Goal: Task Accomplishment & Management: Use online tool/utility

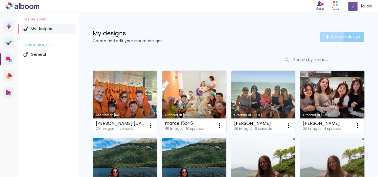
click at [324, 35] on iron-icon at bounding box center [327, 36] width 7 height 7
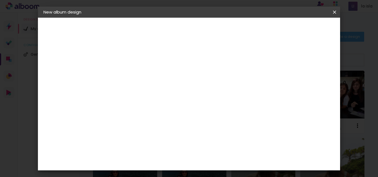
click at [134, 74] on input at bounding box center [134, 74] width 0 height 9
click at [134, 75] on input at bounding box center [134, 74] width 0 height 9
type input "stephipf"
type paper-input "stephipf"
click at [0, 0] on slot "Next" at bounding box center [0, 0] width 0 height 0
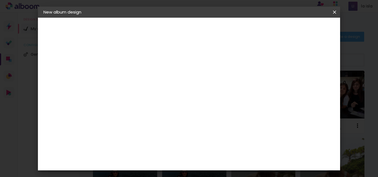
scroll to position [28, 0]
click at [158, 170] on paper-item "La Isla" at bounding box center [141, 177] width 47 height 14
click at [0, 0] on slot "Next" at bounding box center [0, 0] width 0 height 0
click at [149, 92] on input "text" at bounding box center [141, 96] width 15 height 9
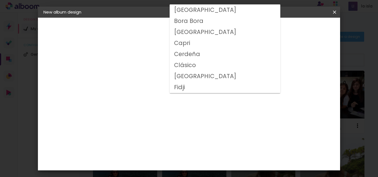
click at [207, 65] on paper-item "Clásico" at bounding box center [225, 65] width 111 height 11
type input "Clásico"
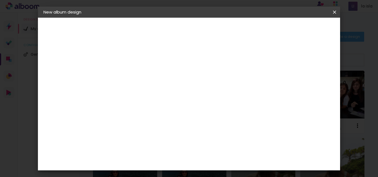
scroll to position [55, 0]
click at [170, 142] on span "20 × 40" at bounding box center [157, 149] width 25 height 15
click at [0, 0] on slot "Next" at bounding box center [0, 0] width 0 height 0
click at [235, 29] on span "Start design" at bounding box center [227, 31] width 15 height 8
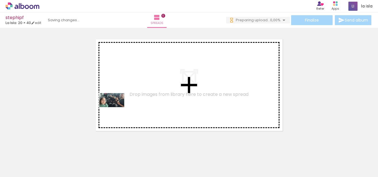
drag, startPoint x: 58, startPoint y: 162, endPoint x: 93, endPoint y: 147, distance: 38.0
click at [131, 98] on quentale-workspace at bounding box center [189, 88] width 378 height 177
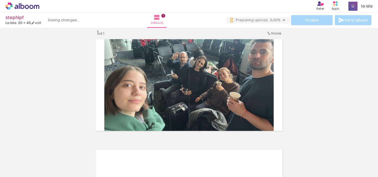
scroll to position [7, 0]
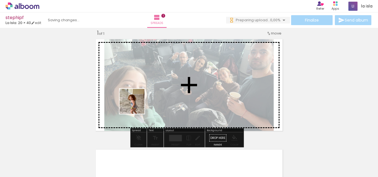
drag, startPoint x: 121, startPoint y: 125, endPoint x: 127, endPoint y: 147, distance: 22.8
click at [140, 100] on quentale-workspace at bounding box center [189, 88] width 378 height 177
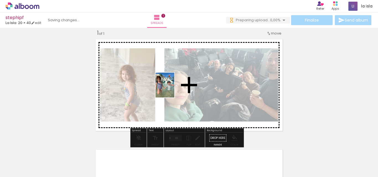
drag, startPoint x: 120, startPoint y: 162, endPoint x: 157, endPoint y: 147, distance: 39.6
click at [172, 90] on quentale-workspace at bounding box center [189, 88] width 378 height 177
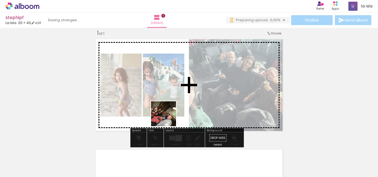
drag, startPoint x: 145, startPoint y: 162, endPoint x: 178, endPoint y: 151, distance: 34.6
click at [177, 98] on quentale-workspace at bounding box center [189, 88] width 378 height 177
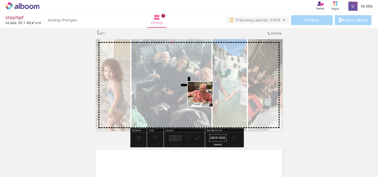
drag, startPoint x: 181, startPoint y: 159, endPoint x: 204, endPoint y: 98, distance: 65.7
click at [204, 98] on quentale-workspace at bounding box center [189, 88] width 378 height 177
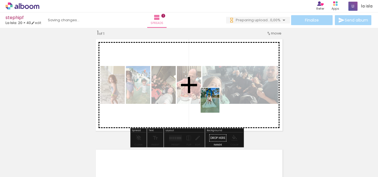
drag, startPoint x: 212, startPoint y: 163, endPoint x: 217, endPoint y: 104, distance: 58.8
click at [217, 104] on quentale-workspace at bounding box center [189, 88] width 378 height 177
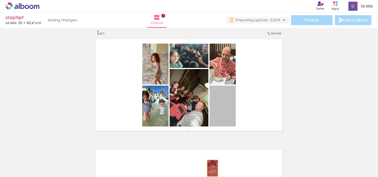
drag, startPoint x: 218, startPoint y: 111, endPoint x: 210, endPoint y: 168, distance: 58.0
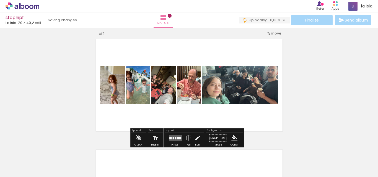
click at [173, 138] on div at bounding box center [173, 138] width 1 height 2
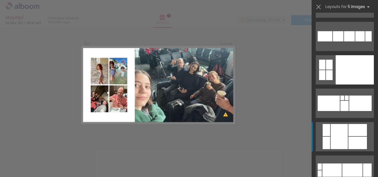
scroll to position [1469, 0]
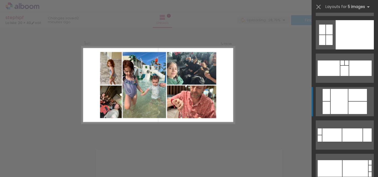
click at [351, 89] on div at bounding box center [357, 95] width 19 height 12
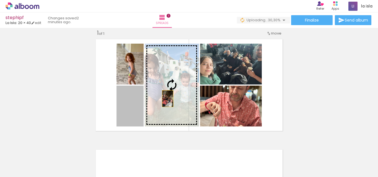
drag, startPoint x: 133, startPoint y: 115, endPoint x: 166, endPoint y: 98, distance: 37.0
click at [0, 0] on slot at bounding box center [0, 0] width 0 height 0
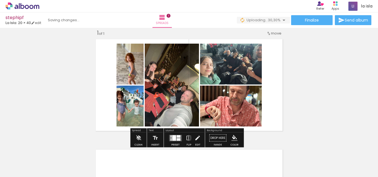
click at [169, 137] on quentale-layouter at bounding box center [175, 138] width 13 height 6
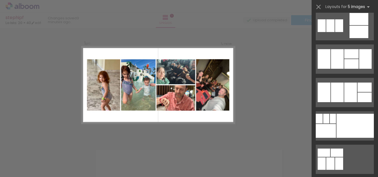
scroll to position [2148, 0]
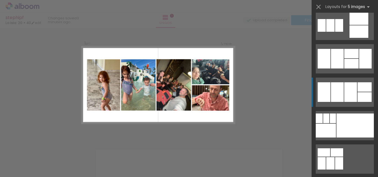
click at [355, 98] on div at bounding box center [350, 92] width 13 height 20
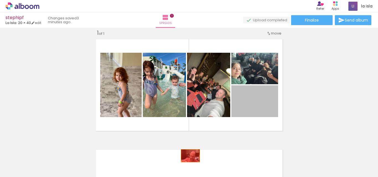
drag, startPoint x: 261, startPoint y: 103, endPoint x: 191, endPoint y: 146, distance: 82.0
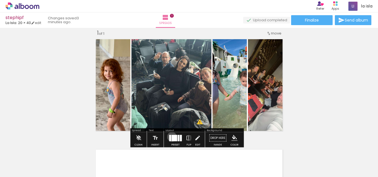
click at [171, 137] on div at bounding box center [174, 138] width 6 height 6
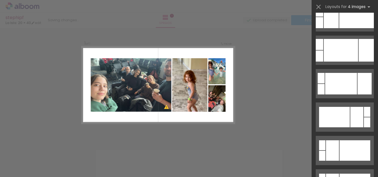
scroll to position [277, 0]
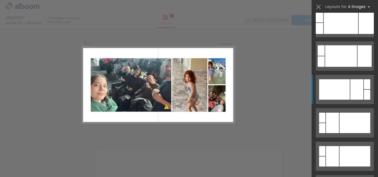
click at [342, 95] on div at bounding box center [334, 89] width 31 height 20
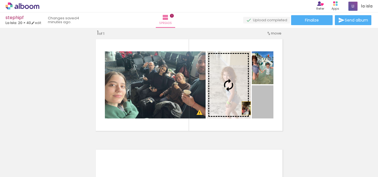
drag, startPoint x: 261, startPoint y: 111, endPoint x: 243, endPoint y: 108, distance: 18.1
click at [0, 0] on slot at bounding box center [0, 0] width 0 height 0
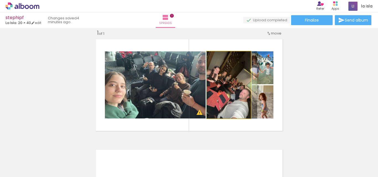
drag, startPoint x: 235, startPoint y: 102, endPoint x: 241, endPoint y: 102, distance: 6.4
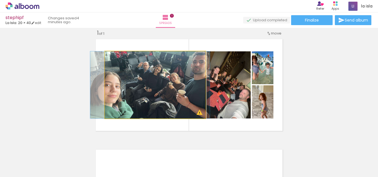
drag, startPoint x: 194, startPoint y: 102, endPoint x: 189, endPoint y: 103, distance: 5.4
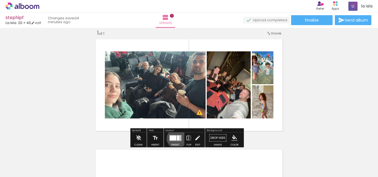
click at [177, 139] on div at bounding box center [178, 138] width 3 height 5
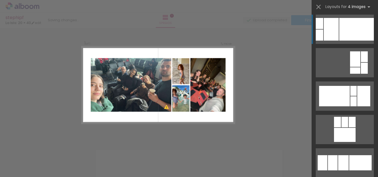
scroll to position [722, 0]
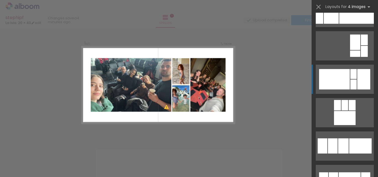
click at [340, 88] on div at bounding box center [334, 79] width 31 height 20
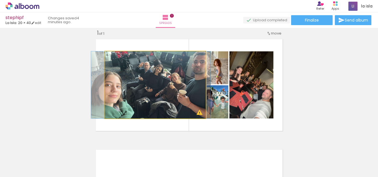
click at [191, 100] on quentale-photo at bounding box center [155, 84] width 101 height 67
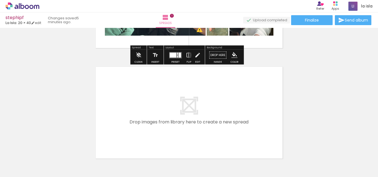
scroll to position [118, 0]
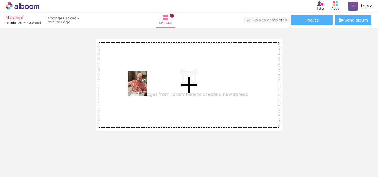
drag, startPoint x: 109, startPoint y: 162, endPoint x: 159, endPoint y: 150, distance: 51.0
click at [146, 86] on quentale-workspace at bounding box center [189, 88] width 378 height 177
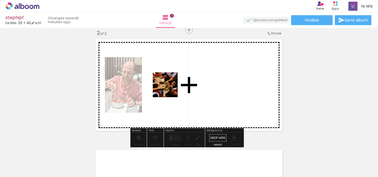
drag, startPoint x: 169, startPoint y: 157, endPoint x: 169, endPoint y: 83, distance: 74.4
click at [169, 83] on quentale-workspace at bounding box center [189, 88] width 378 height 177
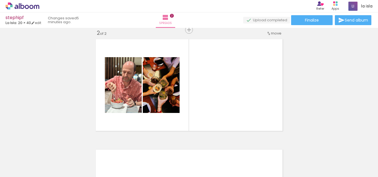
scroll to position [0, 58]
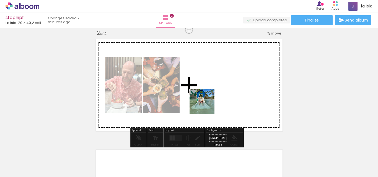
drag, startPoint x: 150, startPoint y: 162, endPoint x: 214, endPoint y: 158, distance: 64.0
click at [220, 96] on quentale-workspace at bounding box center [189, 88] width 378 height 177
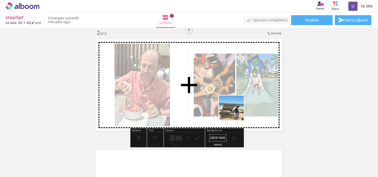
drag, startPoint x: 228, startPoint y: 130, endPoint x: 246, endPoint y: 147, distance: 24.9
click at [237, 108] on quentale-workspace at bounding box center [189, 88] width 378 height 177
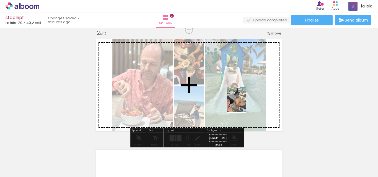
drag, startPoint x: 246, startPoint y: 152, endPoint x: 262, endPoint y: 142, distance: 18.8
click at [244, 103] on quentale-workspace at bounding box center [189, 88] width 378 height 177
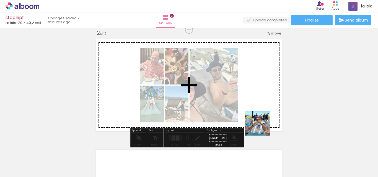
drag, startPoint x: 280, startPoint y: 161, endPoint x: 259, endPoint y: 118, distance: 47.7
click at [259, 118] on quentale-workspace at bounding box center [189, 88] width 378 height 177
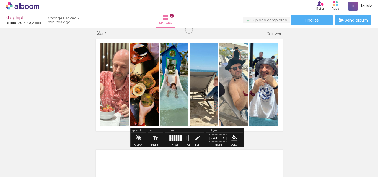
click at [171, 138] on div at bounding box center [171, 138] width 1 height 6
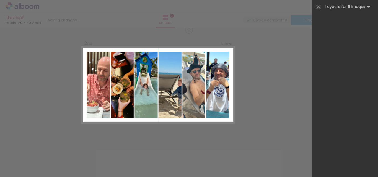
scroll to position [0, 0]
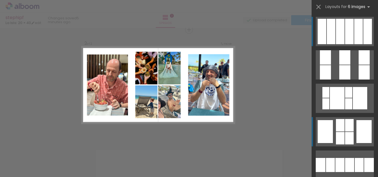
click at [345, 131] on div at bounding box center [349, 125] width 9 height 12
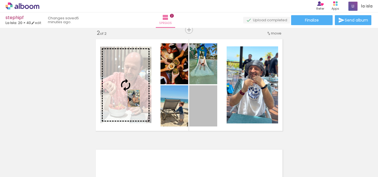
drag, startPoint x: 204, startPoint y: 114, endPoint x: 132, endPoint y: 98, distance: 73.9
click at [0, 0] on slot at bounding box center [0, 0] width 0 height 0
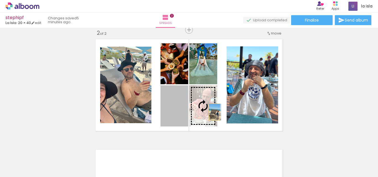
drag, startPoint x: 200, startPoint y: 112, endPoint x: 212, endPoint y: 112, distance: 11.9
click at [0, 0] on slot at bounding box center [0, 0] width 0 height 0
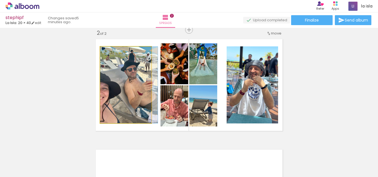
drag, startPoint x: 123, startPoint y: 107, endPoint x: 130, endPoint y: 106, distance: 7.8
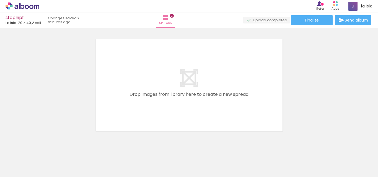
scroll to position [0, 235]
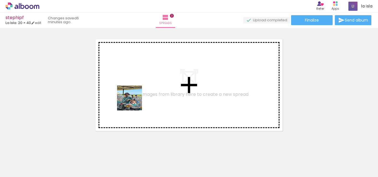
drag, startPoint x: 134, startPoint y: 118, endPoint x: 155, endPoint y: 157, distance: 44.2
click at [135, 101] on quentale-workspace at bounding box center [189, 88] width 378 height 177
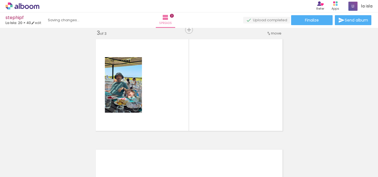
scroll to position [228, 0]
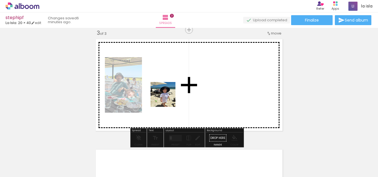
drag, startPoint x: 163, startPoint y: 140, endPoint x: 167, endPoint y: 99, distance: 41.4
click at [167, 99] on quentale-workspace at bounding box center [189, 88] width 378 height 177
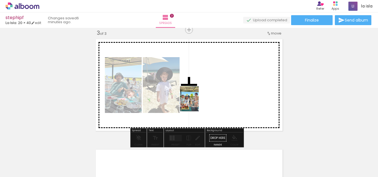
drag, startPoint x: 196, startPoint y: 132, endPoint x: 218, endPoint y: 148, distance: 26.9
click at [198, 95] on quentale-workspace at bounding box center [189, 88] width 378 height 177
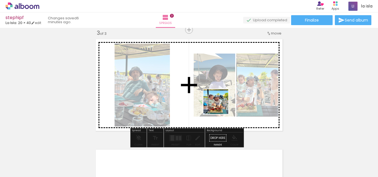
drag, startPoint x: 220, startPoint y: 154, endPoint x: 257, endPoint y: 151, distance: 37.5
click at [222, 98] on quentale-workspace at bounding box center [189, 88] width 378 height 177
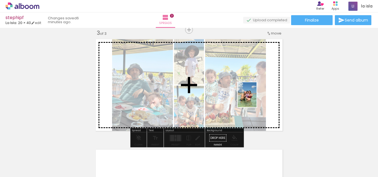
drag, startPoint x: 254, startPoint y: 110, endPoint x: 254, endPoint y: 98, distance: 11.3
click at [254, 98] on quentale-workspace at bounding box center [189, 88] width 378 height 177
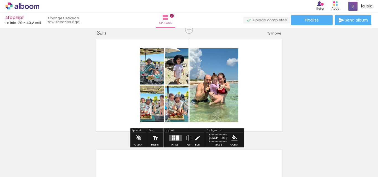
scroll to position [0, 235]
click at [176, 137] on div at bounding box center [177, 138] width 3 height 5
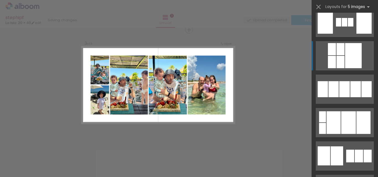
scroll to position [802, 0]
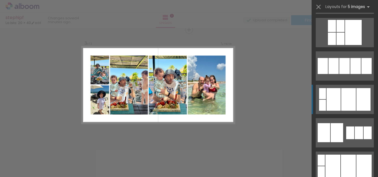
click at [343, 91] on div at bounding box center [348, 99] width 15 height 23
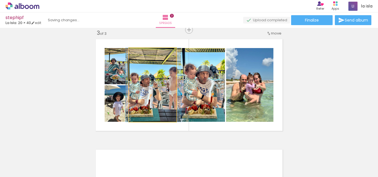
drag, startPoint x: 161, startPoint y: 110, endPoint x: 162, endPoint y: 106, distance: 3.2
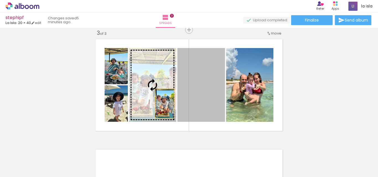
drag, startPoint x: 206, startPoint y: 104, endPoint x: 162, endPoint y: 104, distance: 44.0
click at [0, 0] on slot at bounding box center [0, 0] width 0 height 0
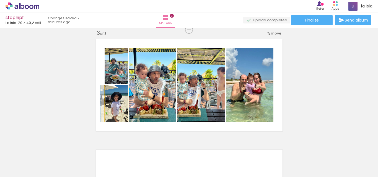
drag, startPoint x: 111, startPoint y: 108, endPoint x: 110, endPoint y: 103, distance: 5.6
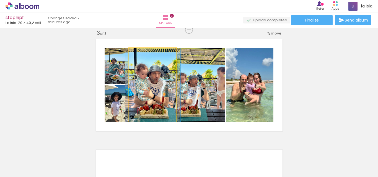
drag, startPoint x: 159, startPoint y: 98, endPoint x: 160, endPoint y: 96, distance: 2.8
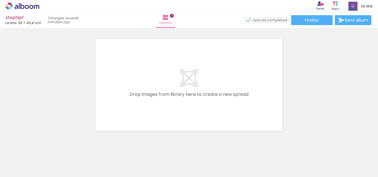
scroll to position [0, 363]
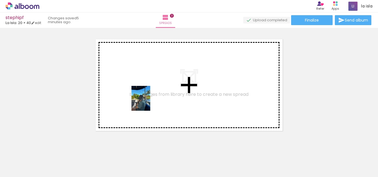
drag, startPoint x: 158, startPoint y: 161, endPoint x: 170, endPoint y: 146, distance: 19.7
click at [148, 101] on quentale-workspace at bounding box center [189, 88] width 378 height 177
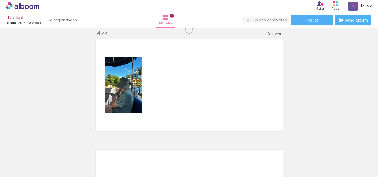
scroll to position [339, 0]
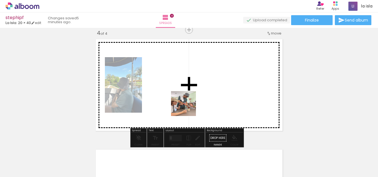
drag, startPoint x: 186, startPoint y: 155, endPoint x: 207, endPoint y: 141, distance: 25.4
click at [188, 90] on quentale-workspace at bounding box center [189, 88] width 378 height 177
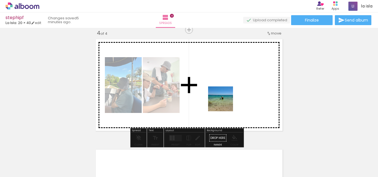
drag, startPoint x: 219, startPoint y: 133, endPoint x: 260, endPoint y: 150, distance: 44.8
click at [227, 94] on quentale-workspace at bounding box center [189, 88] width 378 height 177
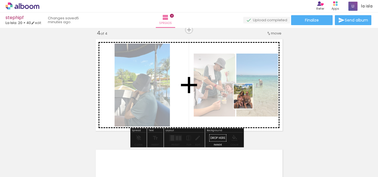
drag, startPoint x: 254, startPoint y: 159, endPoint x: 267, endPoint y: 146, distance: 17.8
click at [250, 100] on quentale-workspace at bounding box center [189, 88] width 378 height 177
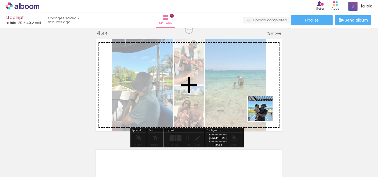
drag, startPoint x: 280, startPoint y: 148, endPoint x: 261, endPoint y: 102, distance: 49.5
click at [261, 103] on quentale-workspace at bounding box center [189, 88] width 378 height 177
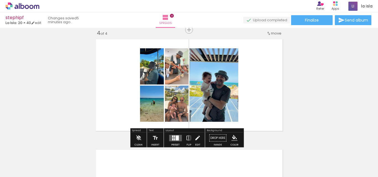
click at [176, 138] on div at bounding box center [177, 138] width 3 height 5
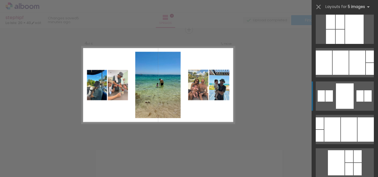
scroll to position [111, 0]
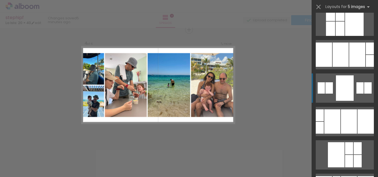
click at [341, 119] on div at bounding box center [349, 122] width 16 height 24
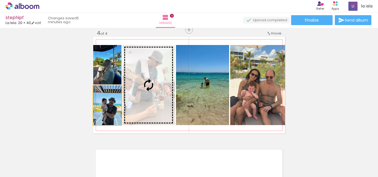
drag, startPoint x: 111, startPoint y: 112, endPoint x: 146, endPoint y: 109, distance: 35.5
click at [0, 0] on slot at bounding box center [0, 0] width 0 height 0
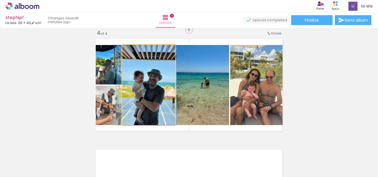
drag, startPoint x: 146, startPoint y: 107, endPoint x: 144, endPoint y: 105, distance: 3.1
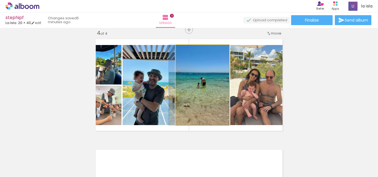
drag, startPoint x: 195, startPoint y: 98, endPoint x: 190, endPoint y: 100, distance: 5.2
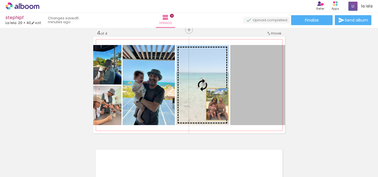
drag, startPoint x: 262, startPoint y: 102, endPoint x: 214, endPoint y: 104, distance: 47.9
click at [0, 0] on slot at bounding box center [0, 0] width 0 height 0
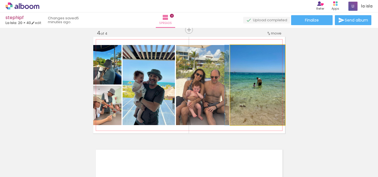
drag, startPoint x: 251, startPoint y: 103, endPoint x: 246, endPoint y: 104, distance: 5.6
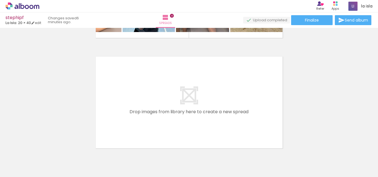
scroll to position [0, 538]
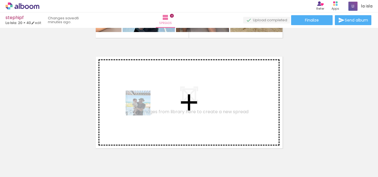
drag, startPoint x: 114, startPoint y: 159, endPoint x: 144, endPoint y: 105, distance: 62.5
click at [144, 105] on quentale-workspace at bounding box center [189, 88] width 378 height 177
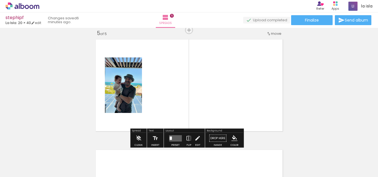
scroll to position [450, 0]
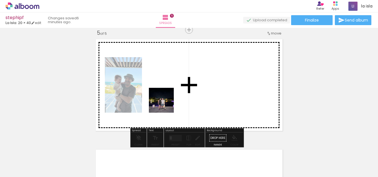
drag, startPoint x: 145, startPoint y: 158, endPoint x: 167, endPoint y: 101, distance: 60.9
click at [167, 101] on quentale-workspace at bounding box center [189, 88] width 378 height 177
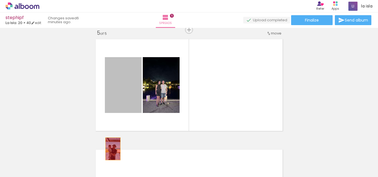
drag, startPoint x: 122, startPoint y: 101, endPoint x: 108, endPoint y: 156, distance: 56.5
click at [108, 156] on quentale-workspace at bounding box center [189, 88] width 378 height 177
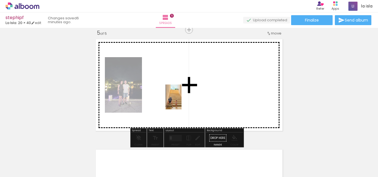
drag, startPoint x: 171, startPoint y: 160, endPoint x: 205, endPoint y: 155, distance: 34.4
click at [183, 98] on quentale-workspace at bounding box center [189, 88] width 378 height 177
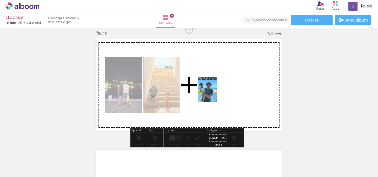
drag, startPoint x: 202, startPoint y: 127, endPoint x: 214, endPoint y: 94, distance: 35.9
click at [214, 94] on quentale-workspace at bounding box center [189, 88] width 378 height 177
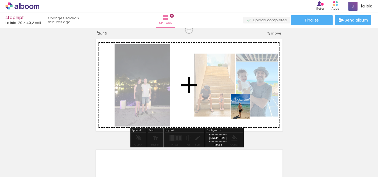
drag, startPoint x: 228, startPoint y: 162, endPoint x: 249, endPoint y: 109, distance: 56.8
click at [249, 109] on quentale-workspace at bounding box center [189, 88] width 378 height 177
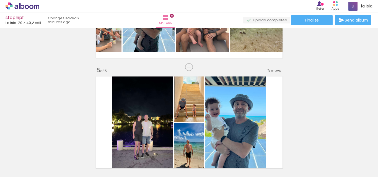
scroll to position [422, 0]
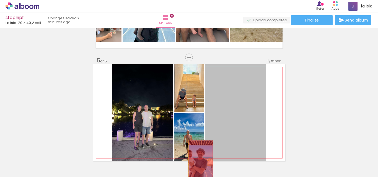
drag, startPoint x: 232, startPoint y: 115, endPoint x: 198, endPoint y: 160, distance: 56.3
click at [198, 160] on quentale-workspace at bounding box center [189, 88] width 378 height 177
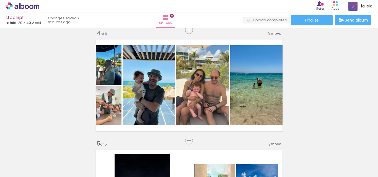
scroll to position [339, 0]
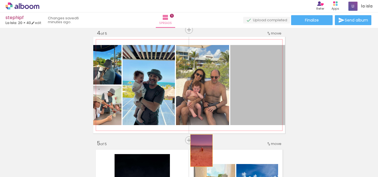
drag, startPoint x: 253, startPoint y: 106, endPoint x: 197, endPoint y: 177, distance: 90.0
click at [199, 152] on quentale-workspace at bounding box center [189, 88] width 378 height 177
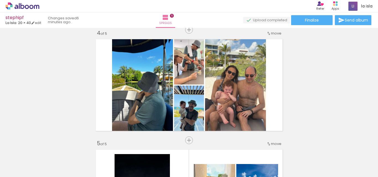
scroll to position [0, 538]
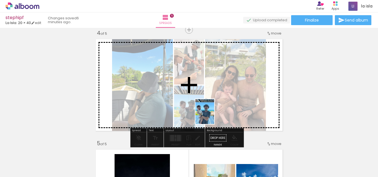
click at [212, 116] on quentale-workspace at bounding box center [189, 88] width 378 height 177
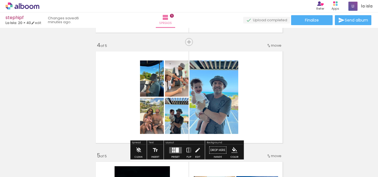
scroll to position [339, 0]
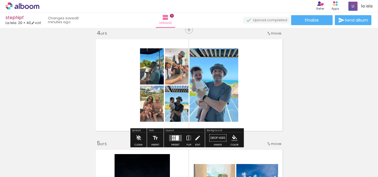
click at [174, 137] on div at bounding box center [174, 137] width 1 height 2
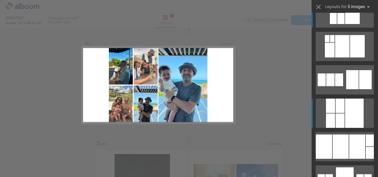
scroll to position [28, 0]
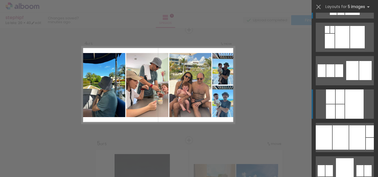
click at [337, 131] on div at bounding box center [340, 138] width 16 height 24
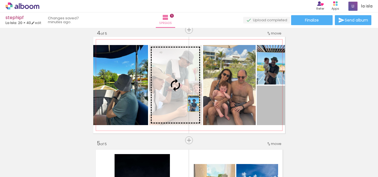
drag, startPoint x: 273, startPoint y: 110, endPoint x: 191, endPoint y: 103, distance: 82.7
click at [0, 0] on slot at bounding box center [0, 0] width 0 height 0
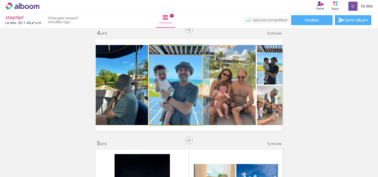
drag, startPoint x: 193, startPoint y: 100, endPoint x: 198, endPoint y: 98, distance: 5.1
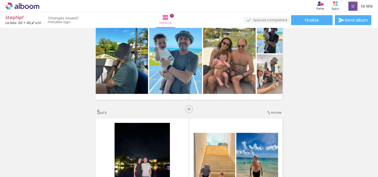
scroll to position [367, 0]
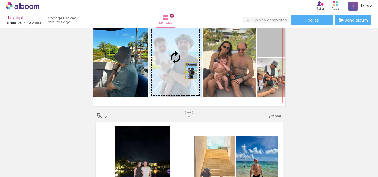
drag, startPoint x: 265, startPoint y: 51, endPoint x: 189, endPoint y: 71, distance: 78.4
click at [0, 0] on slot at bounding box center [0, 0] width 0 height 0
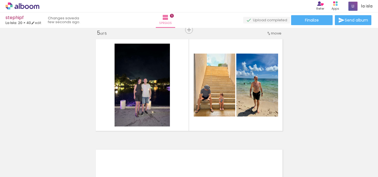
scroll to position [0, 470]
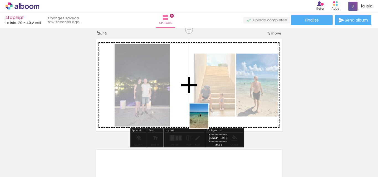
drag, startPoint x: 118, startPoint y: 162, endPoint x: 206, endPoint y: 120, distance: 97.4
click at [206, 120] on quentale-workspace at bounding box center [189, 88] width 378 height 177
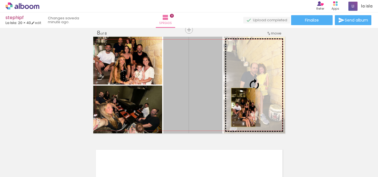
drag, startPoint x: 197, startPoint y: 109, endPoint x: 241, endPoint y: 108, distance: 44.0
click at [0, 0] on slot at bounding box center [0, 0] width 0 height 0
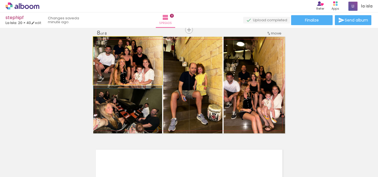
drag, startPoint x: 147, startPoint y: 70, endPoint x: 146, endPoint y: 76, distance: 6.4
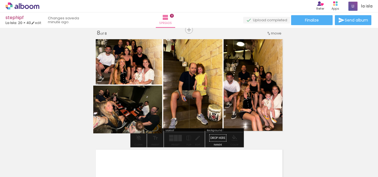
drag, startPoint x: 142, startPoint y: 110, endPoint x: 144, endPoint y: 98, distance: 12.9
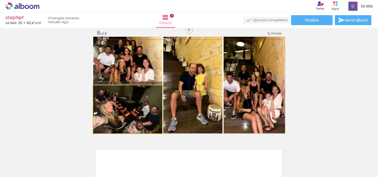
drag, startPoint x: 122, startPoint y: 111, endPoint x: 128, endPoint y: 111, distance: 5.8
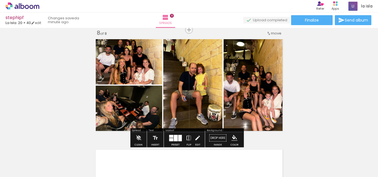
click at [180, 137] on div at bounding box center [180, 138] width 4 height 6
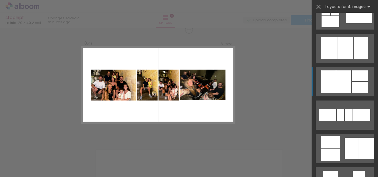
scroll to position [528, 0]
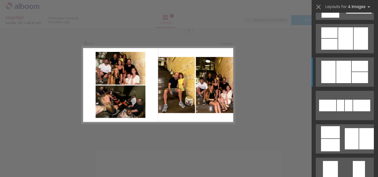
click at [345, 144] on div at bounding box center [352, 138] width 14 height 21
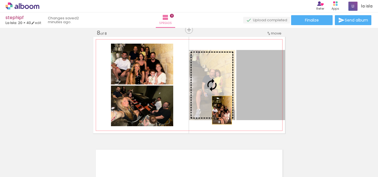
drag, startPoint x: 262, startPoint y: 109, endPoint x: 217, endPoint y: 110, distance: 44.3
click at [0, 0] on slot at bounding box center [0, 0] width 0 height 0
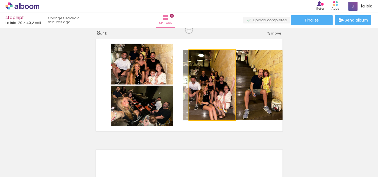
drag, startPoint x: 214, startPoint y: 106, endPoint x: 211, endPoint y: 106, distance: 2.9
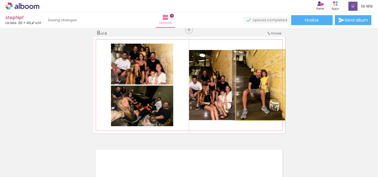
drag, startPoint x: 257, startPoint y: 95, endPoint x: 241, endPoint y: 93, distance: 15.9
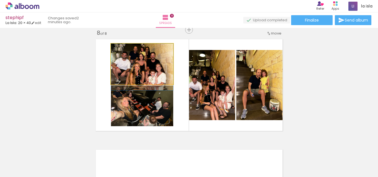
drag, startPoint x: 142, startPoint y: 69, endPoint x: 140, endPoint y: 75, distance: 5.6
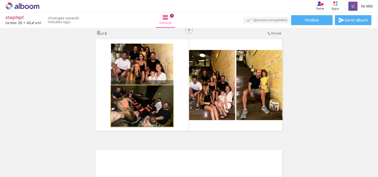
drag, startPoint x: 137, startPoint y: 106, endPoint x: 143, endPoint y: 107, distance: 6.1
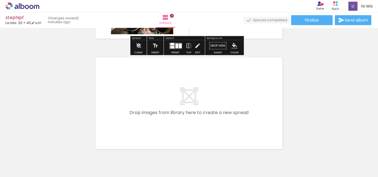
scroll to position [892, 0]
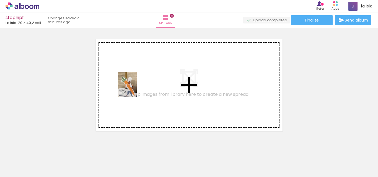
drag, startPoint x: 92, startPoint y: 149, endPoint x: 124, endPoint y: 144, distance: 33.4
click at [135, 88] on quentale-workspace at bounding box center [189, 88] width 378 height 177
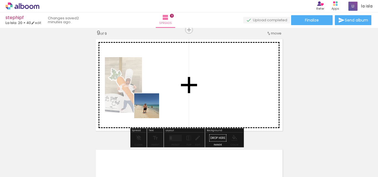
drag, startPoint x: 119, startPoint y: 153, endPoint x: 149, endPoint y: 150, distance: 30.0
click at [156, 102] on quentale-workspace at bounding box center [189, 88] width 378 height 177
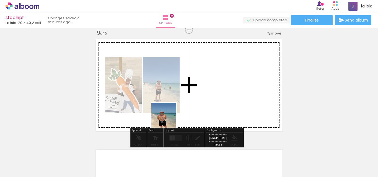
drag, startPoint x: 146, startPoint y: 158, endPoint x: 214, endPoint y: 92, distance: 94.9
click at [194, 87] on quentale-workspace at bounding box center [189, 88] width 378 height 177
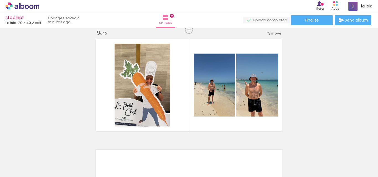
scroll to position [0, 1198]
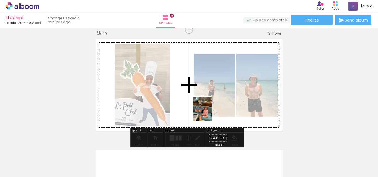
drag, startPoint x: 134, startPoint y: 165, endPoint x: 209, endPoint y: 113, distance: 91.9
click at [209, 113] on quentale-workspace at bounding box center [189, 88] width 378 height 177
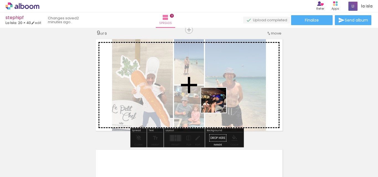
drag, startPoint x: 209, startPoint y: 112, endPoint x: 197, endPoint y: 157, distance: 46.6
click at [218, 103] on quentale-workspace at bounding box center [189, 88] width 378 height 177
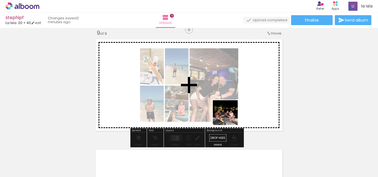
drag, startPoint x: 196, startPoint y: 156, endPoint x: 239, endPoint y: 108, distance: 64.2
click at [239, 108] on quentale-workspace at bounding box center [189, 88] width 378 height 177
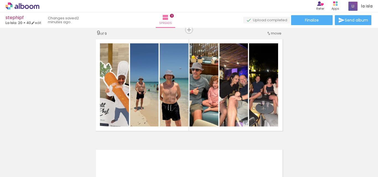
scroll to position [0, 1277]
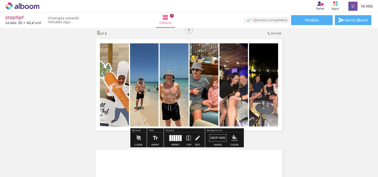
click at [172, 136] on div at bounding box center [171, 138] width 1 height 6
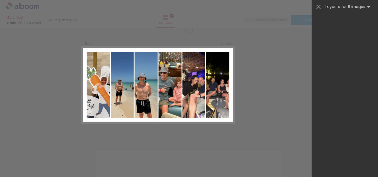
scroll to position [0, 0]
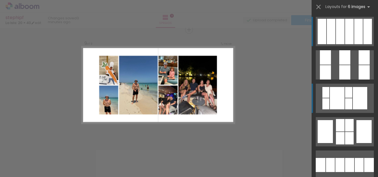
click at [347, 98] on div at bounding box center [348, 103] width 7 height 11
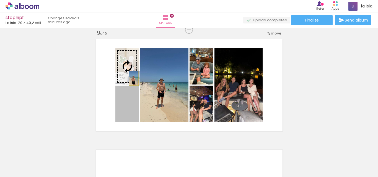
drag, startPoint x: 129, startPoint y: 113, endPoint x: 131, endPoint y: 76, distance: 36.8
click at [0, 0] on slot at bounding box center [0, 0] width 0 height 0
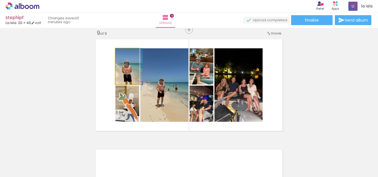
drag, startPoint x: 129, startPoint y: 78, endPoint x: 133, endPoint y: 77, distance: 4.2
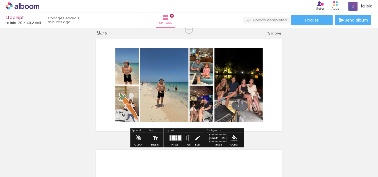
click at [133, 108] on paper-item at bounding box center [133, 109] width 10 height 4
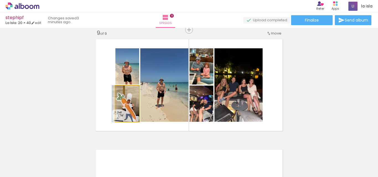
drag, startPoint x: 124, startPoint y: 108, endPoint x: 137, endPoint y: 104, distance: 13.9
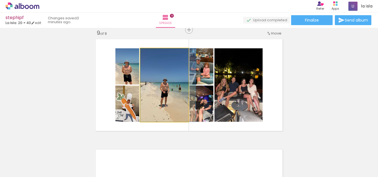
drag, startPoint x: 164, startPoint y: 108, endPoint x: 168, endPoint y: 108, distance: 4.4
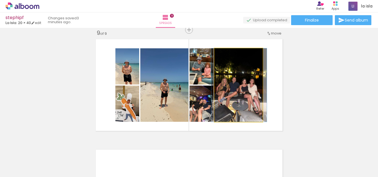
drag, startPoint x: 238, startPoint y: 101, endPoint x: 239, endPoint y: 104, distance: 3.4
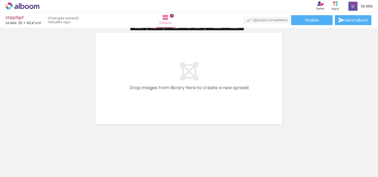
scroll to position [1013, 0]
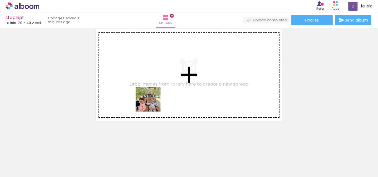
drag, startPoint x: 152, startPoint y: 111, endPoint x: 165, endPoint y: 149, distance: 40.3
click at [152, 99] on quentale-workspace at bounding box center [189, 88] width 378 height 177
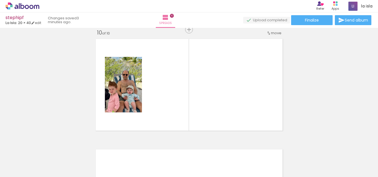
scroll to position [1003, 0]
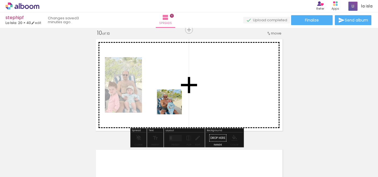
drag, startPoint x: 172, startPoint y: 139, endPoint x: 202, endPoint y: 145, distance: 31.3
click at [175, 92] on quentale-workspace at bounding box center [189, 88] width 378 height 177
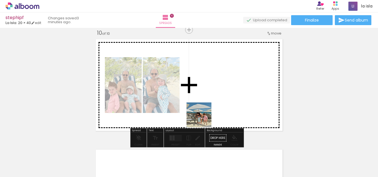
drag, startPoint x: 203, startPoint y: 123, endPoint x: 211, endPoint y: 96, distance: 28.3
click at [204, 99] on quentale-workspace at bounding box center [189, 88] width 378 height 177
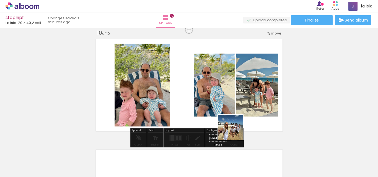
drag, startPoint x: 235, startPoint y: 132, endPoint x: 256, endPoint y: 162, distance: 37.0
click at [236, 113] on quentale-workspace at bounding box center [189, 88] width 378 height 177
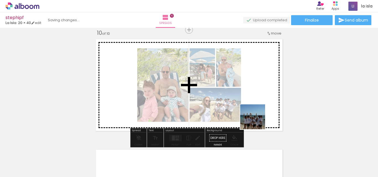
drag, startPoint x: 259, startPoint y: 157, endPoint x: 287, endPoint y: 157, distance: 27.4
click at [255, 109] on quentale-workspace at bounding box center [189, 88] width 378 height 177
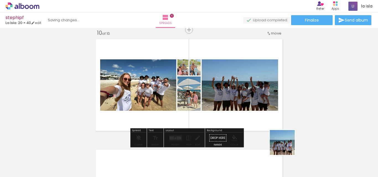
drag, startPoint x: 287, startPoint y: 157, endPoint x: 302, endPoint y: 154, distance: 15.3
click at [262, 100] on quentale-workspace at bounding box center [189, 88] width 378 height 177
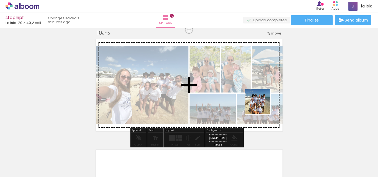
drag, startPoint x: 326, startPoint y: 153, endPoint x: 255, endPoint y: 119, distance: 78.2
click at [260, 103] on quentale-workspace at bounding box center [189, 88] width 378 height 177
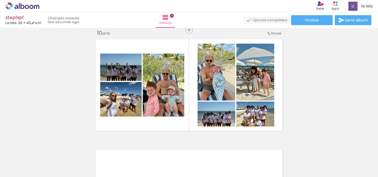
scroll to position [0, 1277]
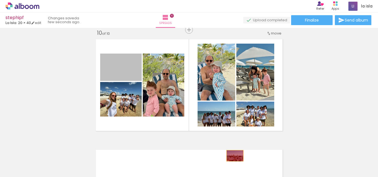
drag, startPoint x: 129, startPoint y: 72, endPoint x: 233, endPoint y: 157, distance: 134.0
click at [233, 157] on quentale-workspace at bounding box center [189, 88] width 378 height 177
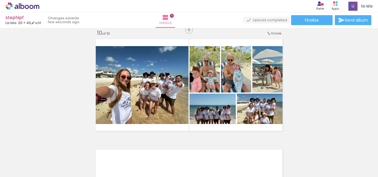
click at [256, 152] on div at bounding box center [260, 158] width 27 height 20
click at [251, 150] on iron-icon at bounding box center [249, 148] width 6 height 6
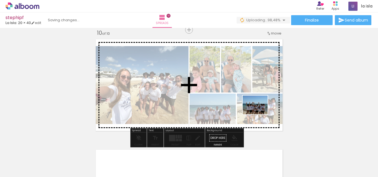
drag, startPoint x: 358, startPoint y: 158, endPoint x: 248, endPoint y: 107, distance: 122.3
click at [248, 107] on quentale-workspace at bounding box center [189, 88] width 378 height 177
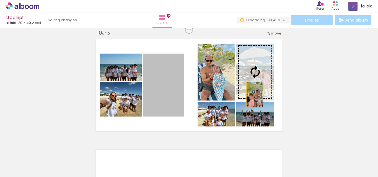
drag, startPoint x: 170, startPoint y: 104, endPoint x: 253, endPoint y: 95, distance: 83.2
click at [0, 0] on slot at bounding box center [0, 0] width 0 height 0
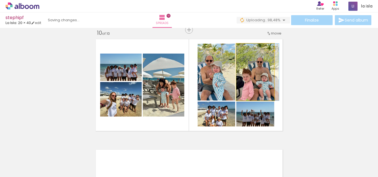
drag, startPoint x: 253, startPoint y: 77, endPoint x: 256, endPoint y: 77, distance: 3.6
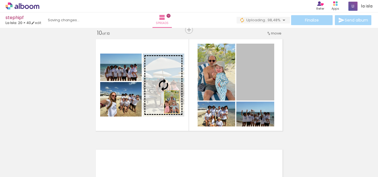
drag, startPoint x: 248, startPoint y: 78, endPoint x: 169, endPoint y: 102, distance: 82.8
click at [0, 0] on slot at bounding box center [0, 0] width 0 height 0
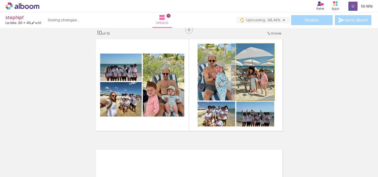
drag, startPoint x: 249, startPoint y: 93, endPoint x: 246, endPoint y: 94, distance: 3.1
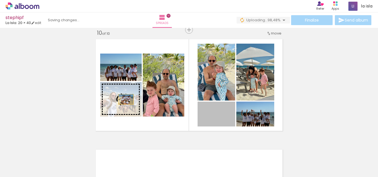
drag, startPoint x: 222, startPoint y: 119, endPoint x: 124, endPoint y: 100, distance: 99.7
click at [0, 0] on slot at bounding box center [0, 0] width 0 height 0
